Goal: Task Accomplishment & Management: Manage account settings

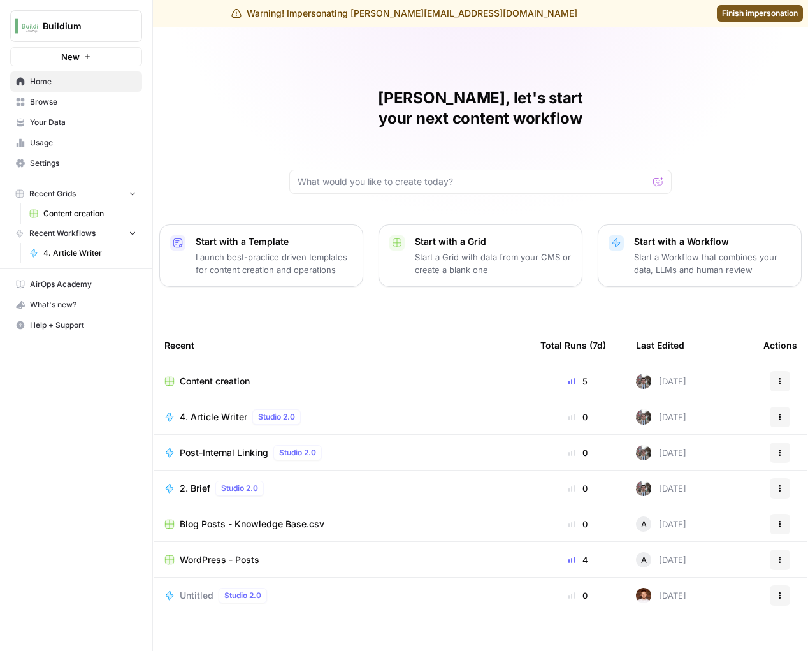
click at [116, 34] on button "Buildium" at bounding box center [76, 26] width 132 height 32
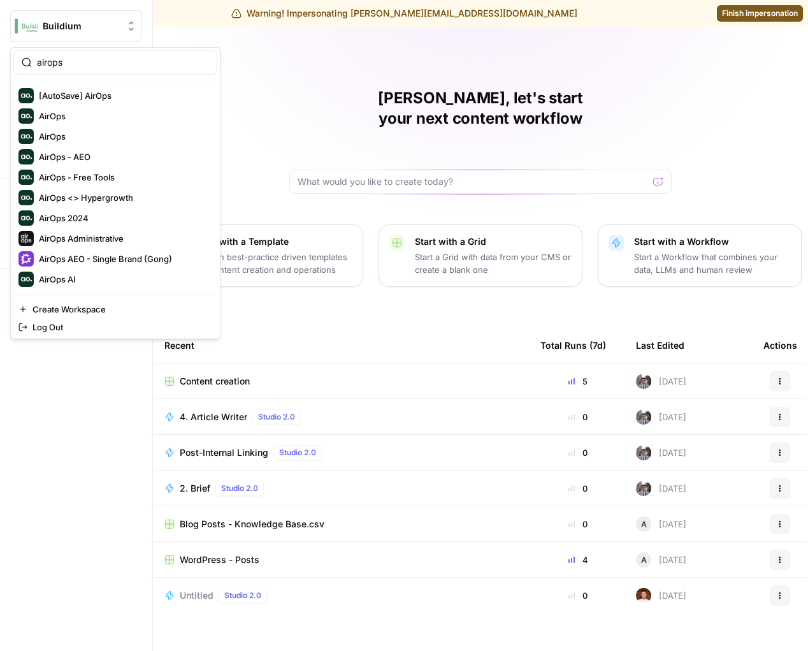
type input "airops"
click at [89, 122] on span "AirOps" at bounding box center [123, 116] width 168 height 13
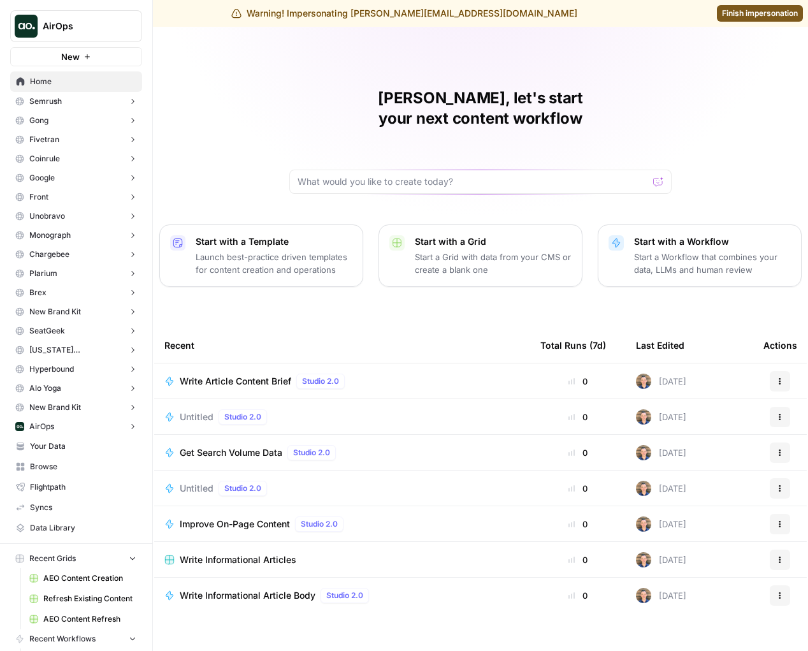
scroll to position [95, 0]
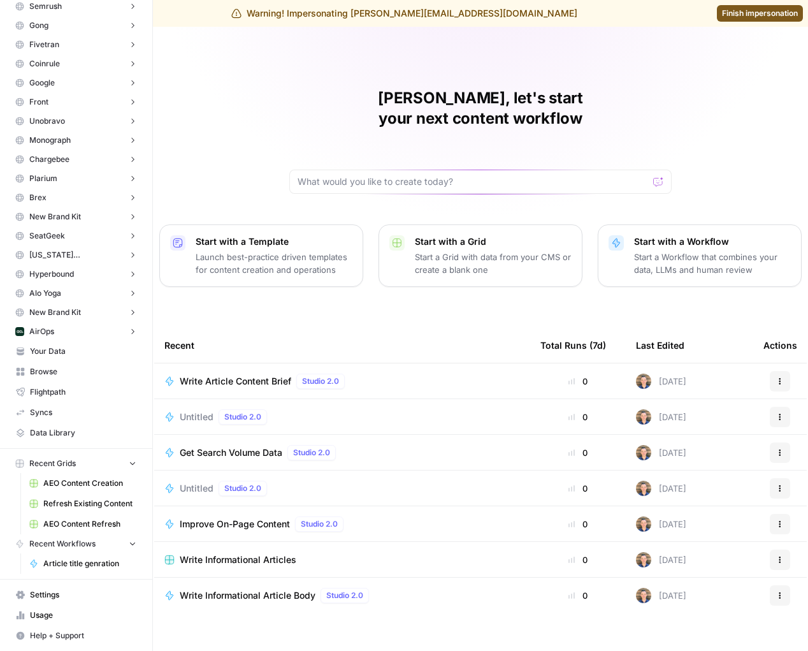
click at [54, 594] on span "Settings" at bounding box center [83, 594] width 106 height 11
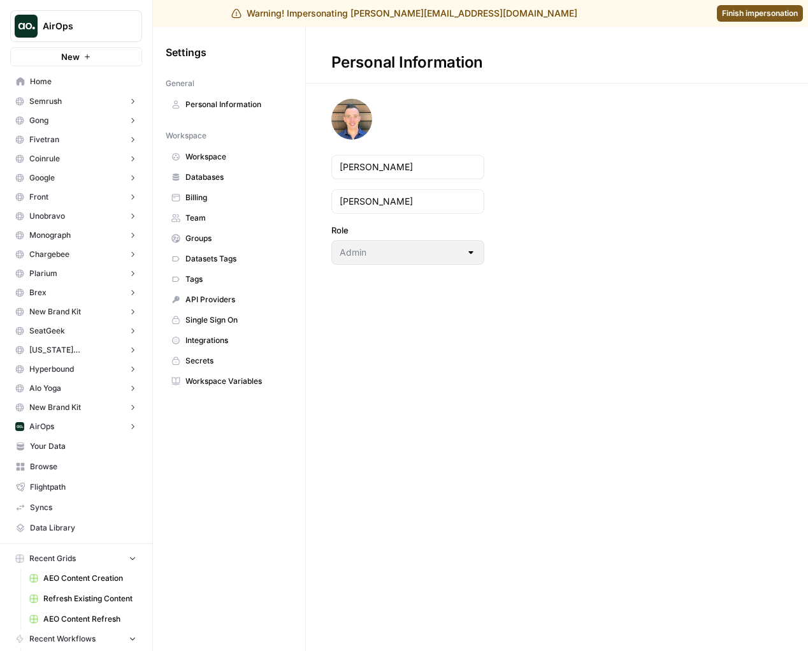
click at [231, 217] on span "Team" at bounding box center [235, 217] width 101 height 11
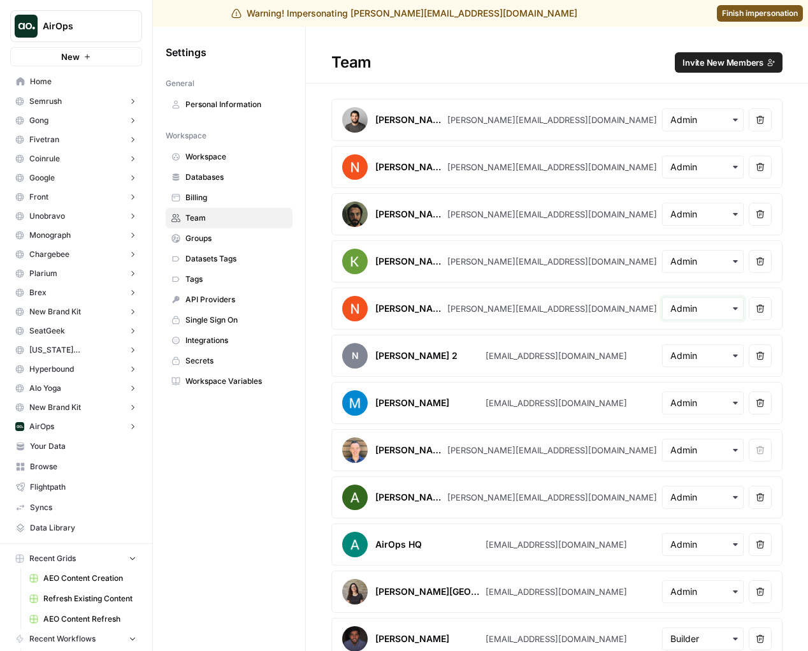
click at [726, 307] on input "text" at bounding box center [702, 308] width 65 height 13
click at [643, 72] on div "Team Invite New Members" at bounding box center [557, 62] width 502 height 20
click at [680, 308] on input "text" at bounding box center [702, 308] width 65 height 13
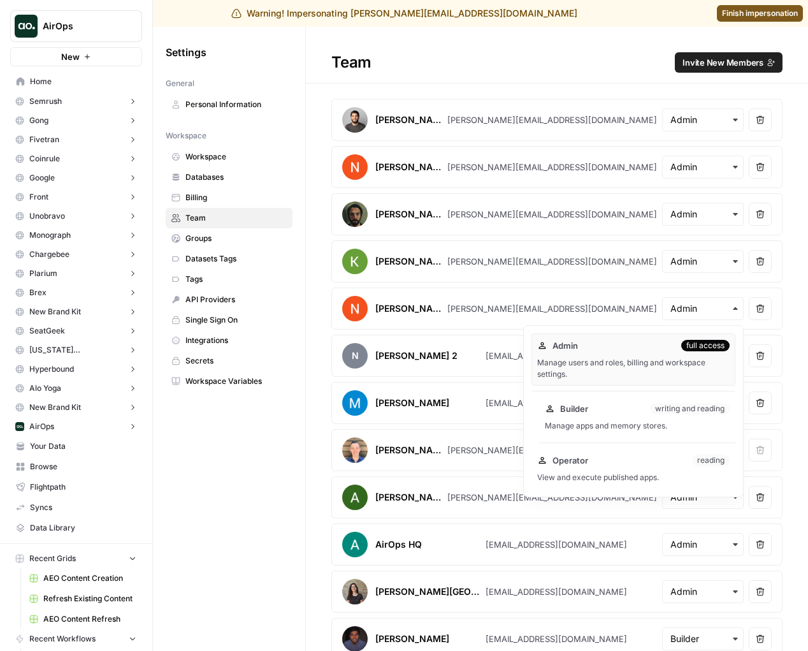
click at [659, 417] on div "Builder writing and reading Manage apps and memory stores." at bounding box center [637, 416] width 196 height 41
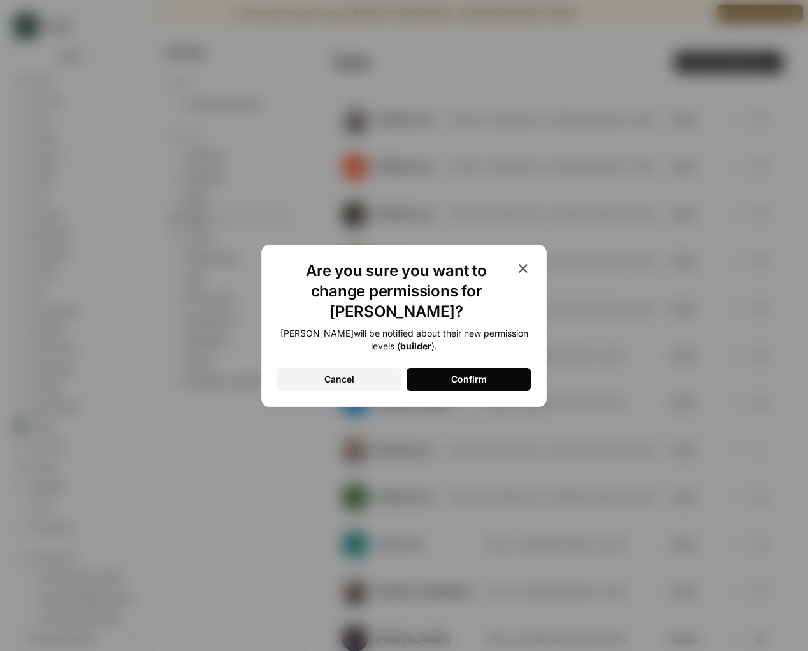
click at [491, 368] on button "Confirm" at bounding box center [468, 379] width 124 height 23
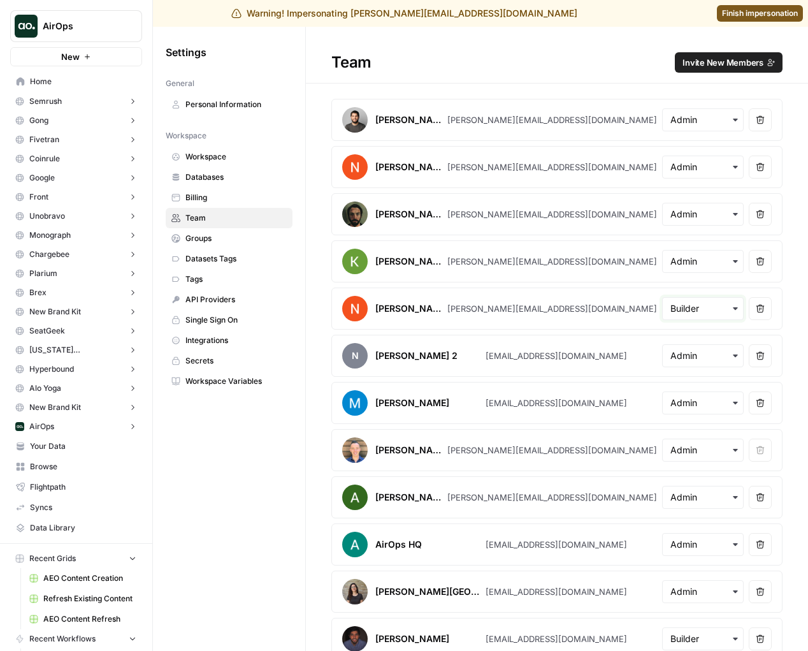
click at [710, 309] on input "text" at bounding box center [702, 308] width 65 height 13
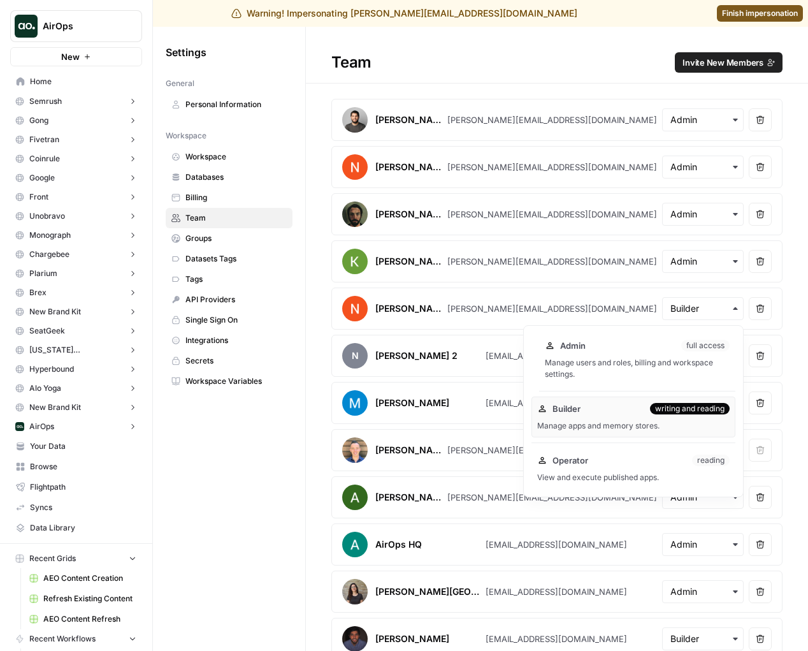
click at [659, 371] on div "Manage users and roles, billing and workspace settings." at bounding box center [637, 368] width 185 height 23
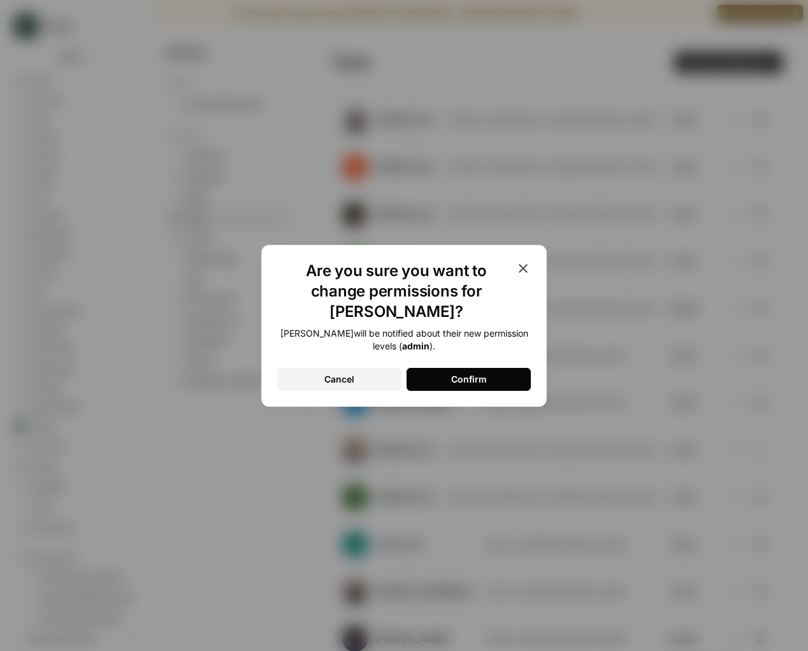
click at [497, 368] on button "Confirm" at bounding box center [468, 379] width 124 height 23
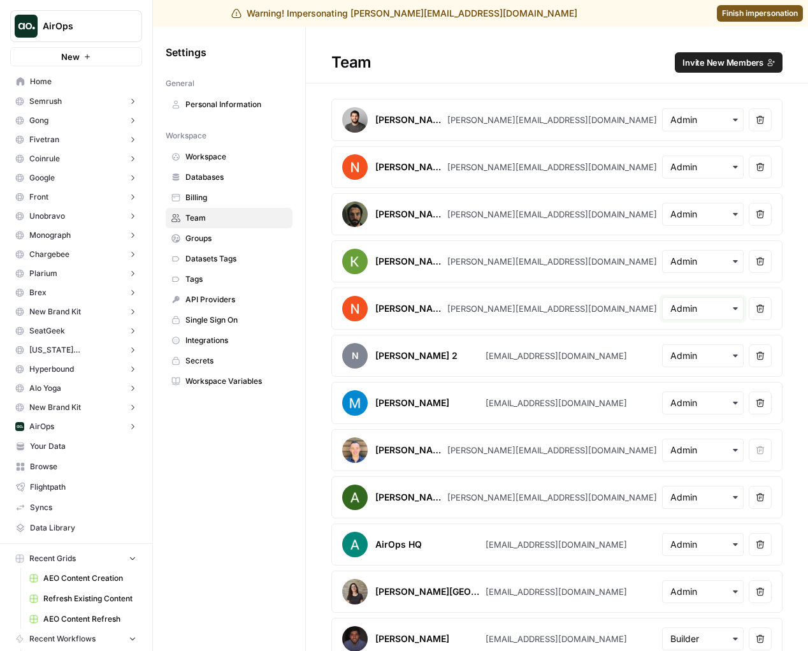
click at [703, 302] on input "text" at bounding box center [702, 308] width 65 height 13
click at [618, 57] on div "Team Invite New Members" at bounding box center [557, 62] width 502 height 20
click at [121, 34] on button "AirOps" at bounding box center [76, 26] width 132 height 32
type input "buil"
click at [74, 89] on div "Buildium" at bounding box center [115, 95] width 194 height 15
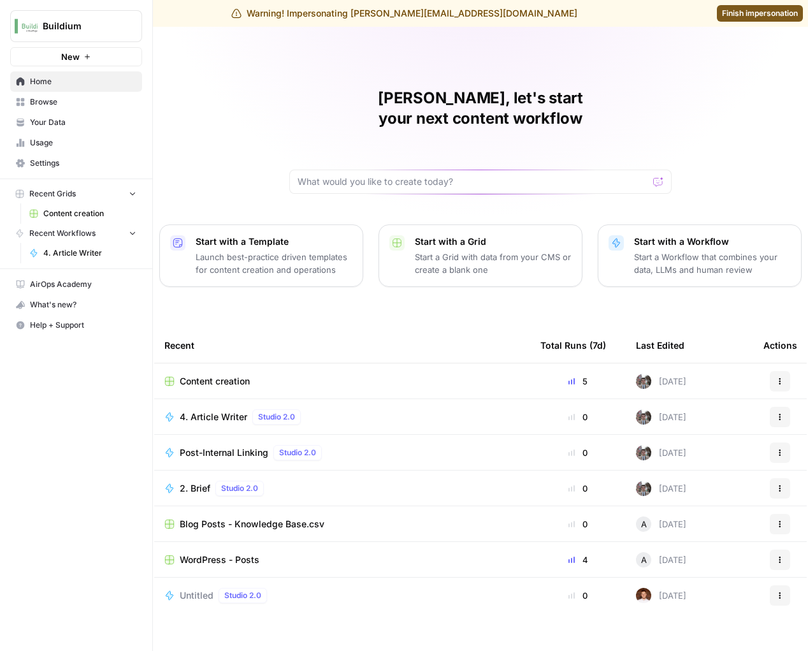
click at [71, 166] on span "Settings" at bounding box center [83, 162] width 106 height 11
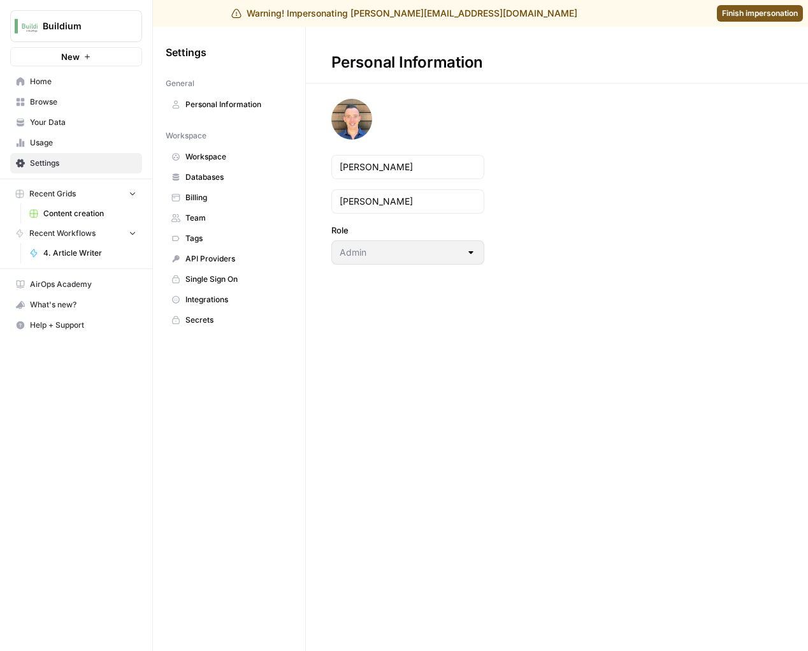
click at [210, 217] on span "Team" at bounding box center [235, 217] width 101 height 11
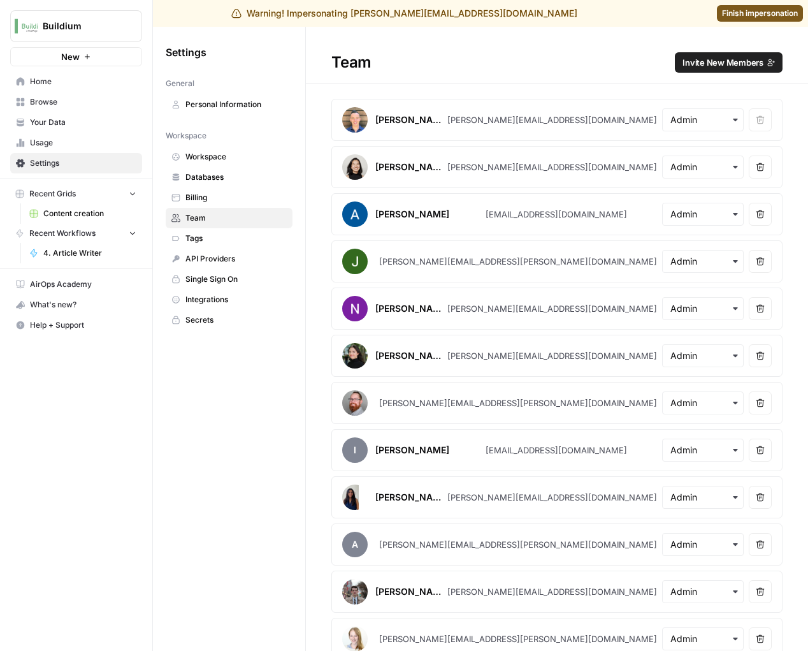
click at [717, 58] on span "Invite New Members" at bounding box center [722, 62] width 81 height 13
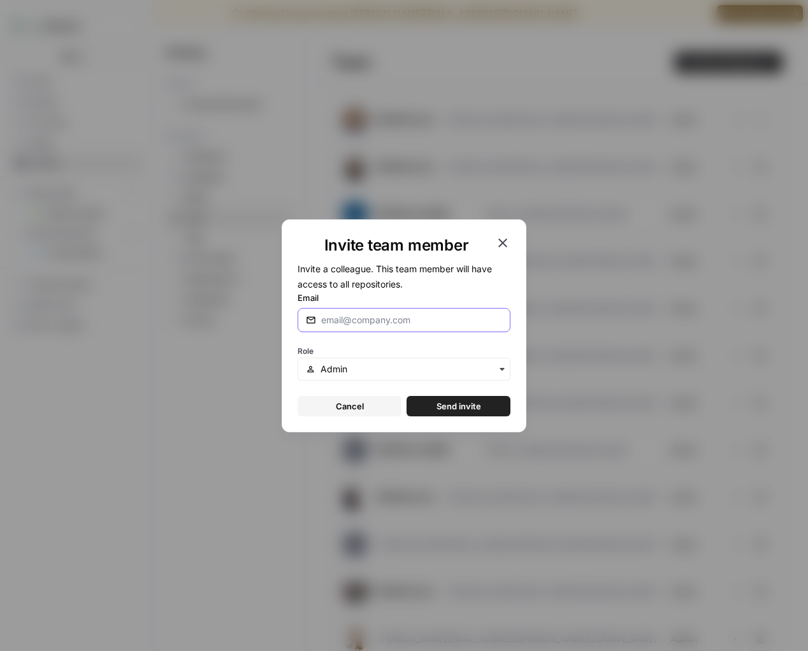
click at [391, 325] on input "Email" at bounding box center [411, 319] width 181 height 13
type input "[PERSON_NAME][EMAIL_ADDRESS][DOMAIN_NAME]"
click at [436, 404] on span "Send invite" at bounding box center [458, 405] width 45 height 13
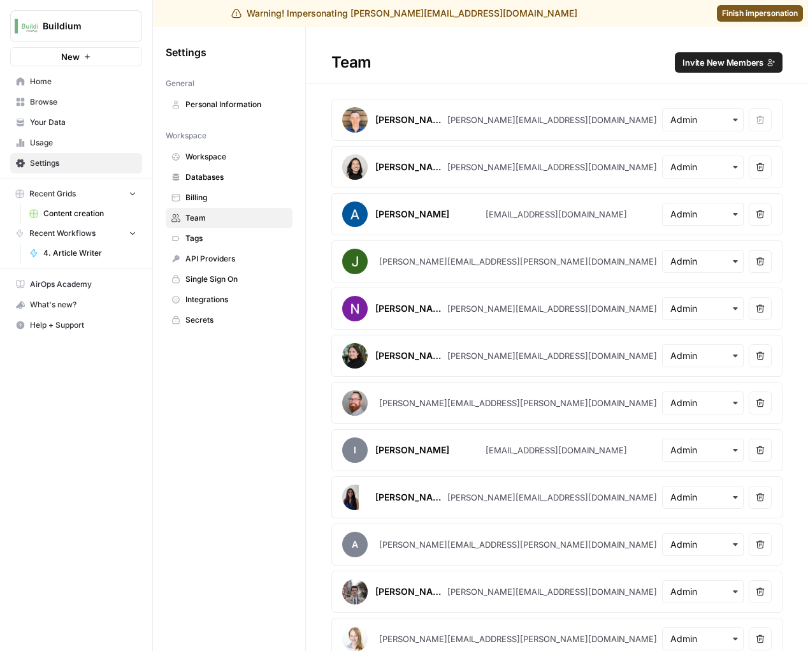
click at [612, 44] on h1 "Team Invite New Members" at bounding box center [557, 55] width 502 height 57
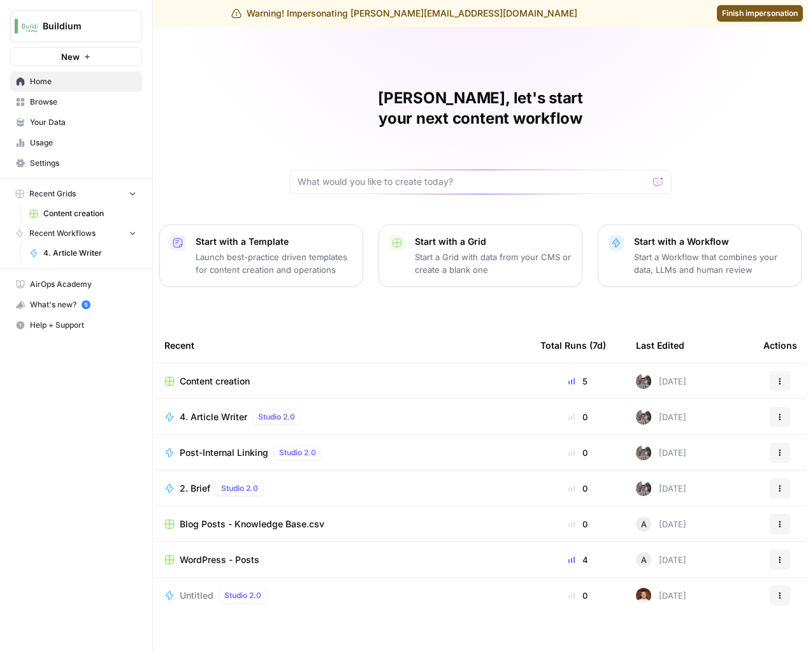
click at [56, 18] on button "Buildium" at bounding box center [76, 26] width 132 height 32
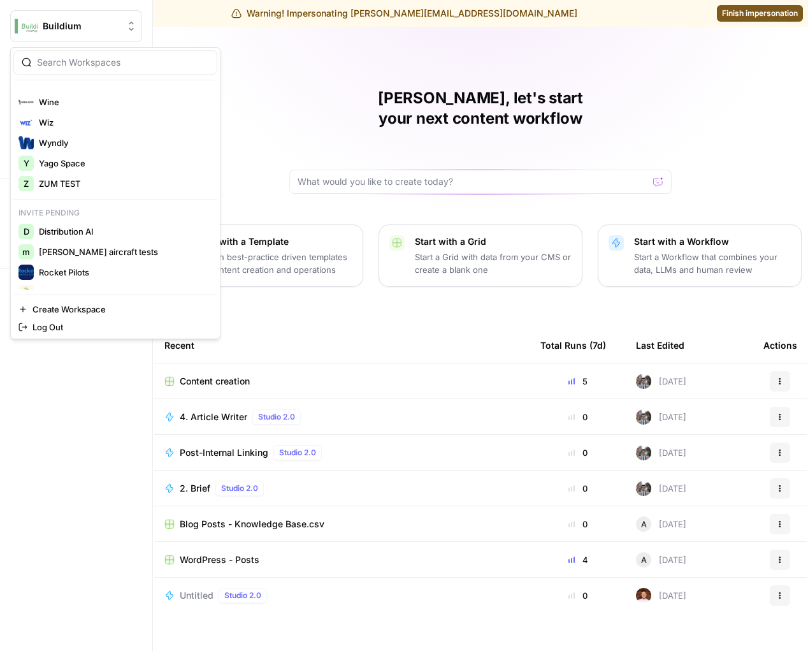
scroll to position [2380, 0]
click at [93, 54] on div at bounding box center [115, 62] width 204 height 24
click at [733, 14] on span "Finish impersonation" at bounding box center [760, 13] width 76 height 11
